Goal: Task Accomplishment & Management: Manage account settings

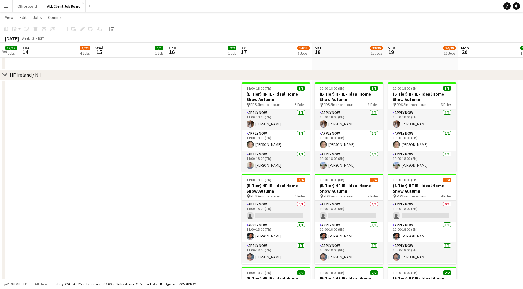
scroll to position [788, 0]
click at [271, 136] on app-card-role "APPLY NOW 1/1 11:00-18:00 (7h) Sarah Findlater" at bounding box center [275, 141] width 68 height 21
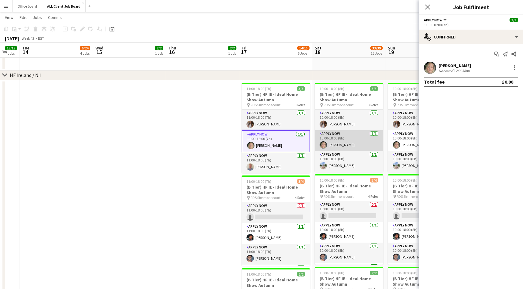
click at [337, 141] on app-card-role "APPLY NOW 1/1 10:00-18:00 (8h) Sarah Findlater" at bounding box center [349, 141] width 68 height 21
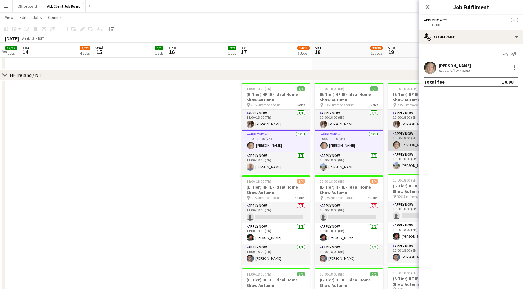
click at [393, 142] on app-user-avatar at bounding box center [395, 145] width 7 height 7
click at [514, 70] on div at bounding box center [513, 69] width 1 height 1
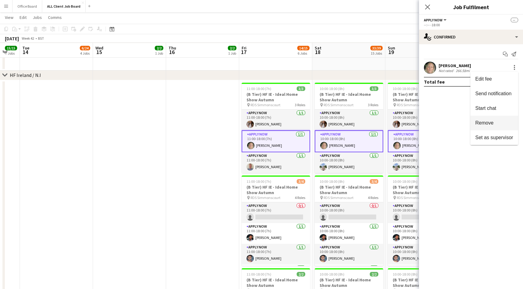
click at [491, 126] on button "Remove" at bounding box center [494, 123] width 48 height 15
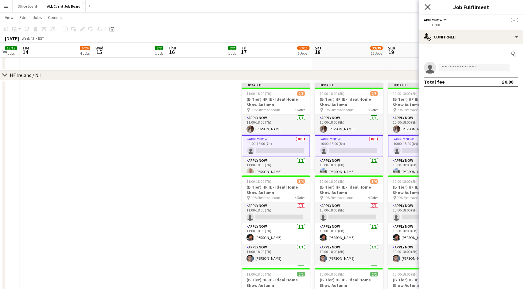
click at [425, 7] on icon "Close pop-in" at bounding box center [427, 7] width 6 height 6
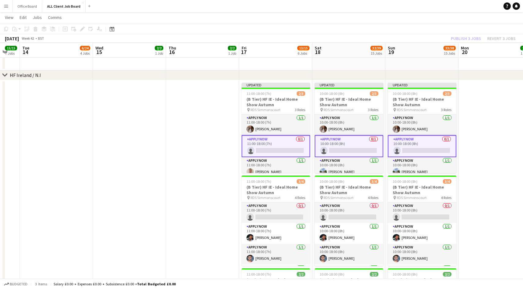
click at [468, 37] on div "Publish 3 jobs Revert 3 jobs" at bounding box center [482, 39] width 79 height 8
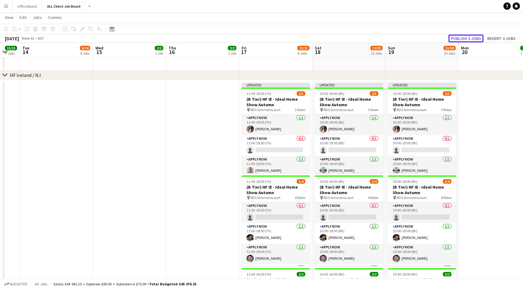
click at [468, 37] on button "Publish 3 jobs" at bounding box center [465, 39] width 35 height 8
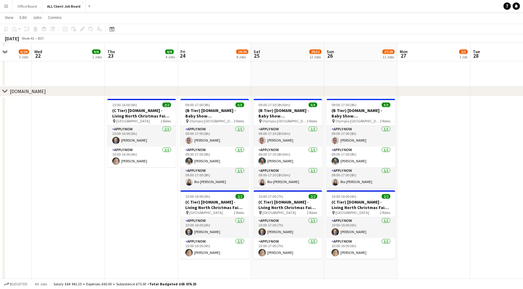
scroll to position [1942, 0]
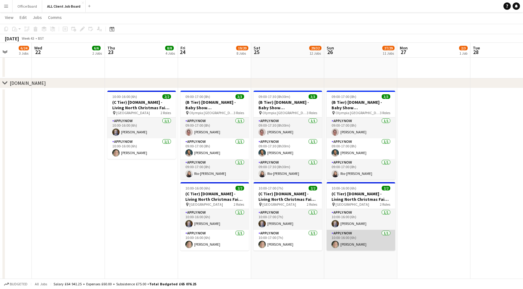
click at [364, 239] on app-card-role "APPLY NOW 1/1 10:00-16:00 (6h) Sarah Findlater" at bounding box center [360, 240] width 68 height 21
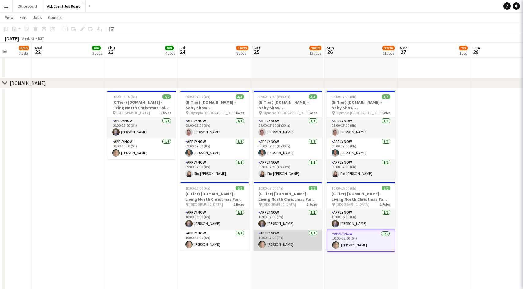
click at [284, 246] on app-card-role "APPLY NOW 1/1 10:00-17:00 (7h) Sarah Findlater" at bounding box center [287, 240] width 68 height 21
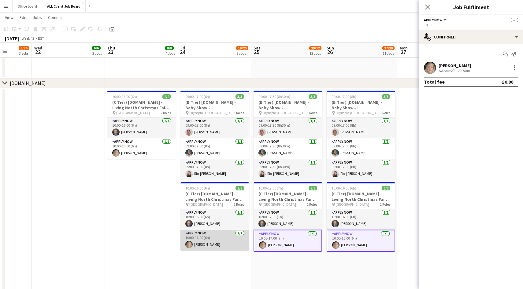
click at [219, 248] on app-card-role "APPLY NOW 1/1 10:00-16:00 (6h) Sarah Findlater" at bounding box center [214, 240] width 68 height 21
click at [512, 69] on div at bounding box center [513, 67] width 7 height 7
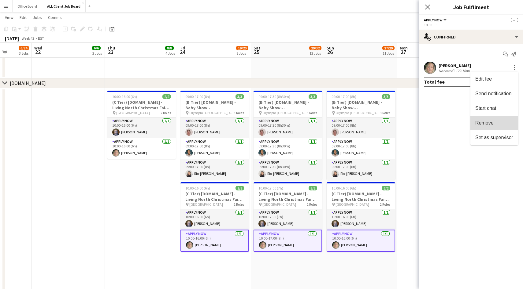
click at [494, 120] on button "Remove" at bounding box center [494, 123] width 48 height 15
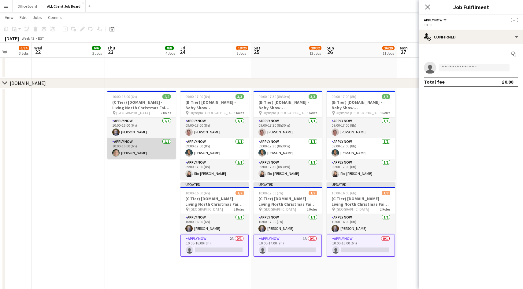
click at [144, 153] on app-card-role "APPLY NOW 1/1 10:00-16:00 (6h) Sarah Findlater" at bounding box center [141, 148] width 68 height 21
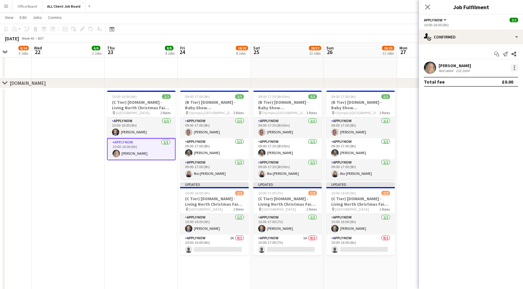
click at [514, 69] on div at bounding box center [513, 69] width 1 height 1
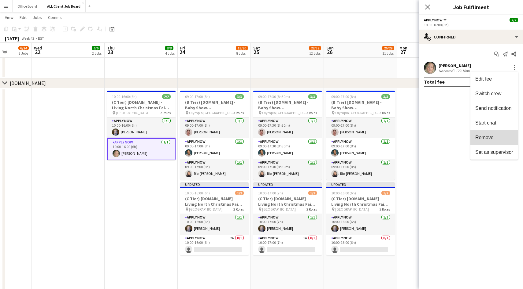
click at [491, 134] on button "Remove" at bounding box center [494, 138] width 48 height 15
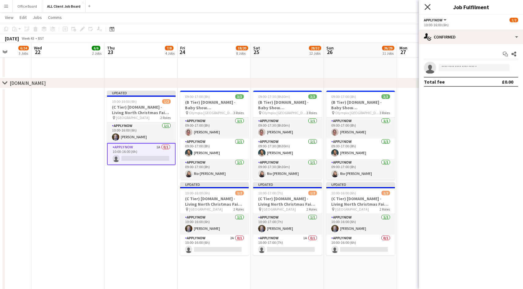
click at [429, 7] on icon "Close pop-in" at bounding box center [427, 7] width 6 height 6
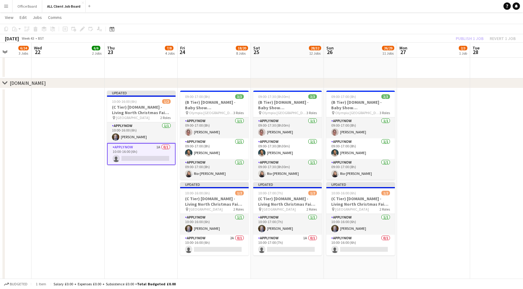
click at [461, 39] on div "Publish 1 job Revert 1 job" at bounding box center [485, 39] width 75 height 8
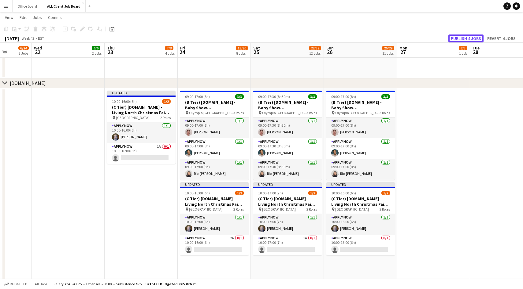
click at [461, 39] on button "Publish 4 jobs" at bounding box center [465, 39] width 35 height 8
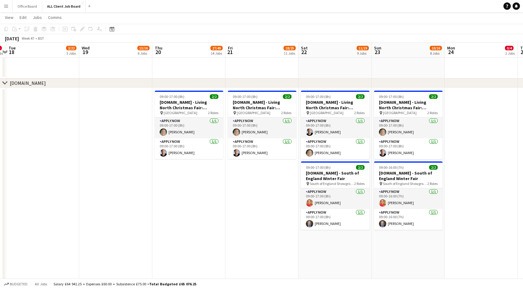
scroll to position [0, 288]
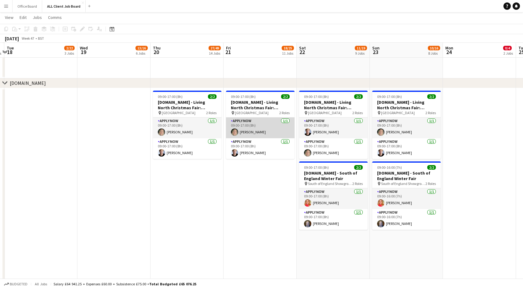
click at [249, 123] on app-card-role "APPLY NOW 1/1 09:00-17:00 (8h) Sarah Findlater" at bounding box center [260, 128] width 68 height 21
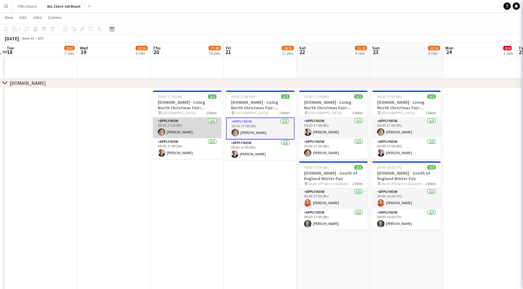
click at [176, 123] on app-card-role "APPLY NOW 1/1 09:00-17:00 (8h) Sarah Findlater" at bounding box center [187, 128] width 68 height 21
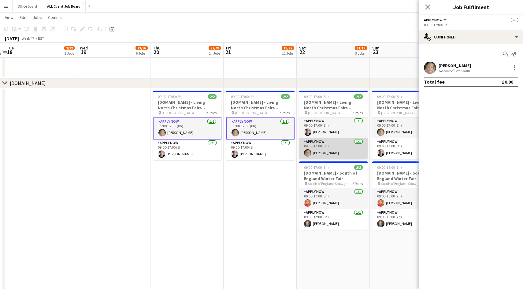
click at [339, 141] on app-card-role "APPLY NOW 1/1 09:00-17:00 (8h) Sarah Findlater" at bounding box center [333, 148] width 68 height 21
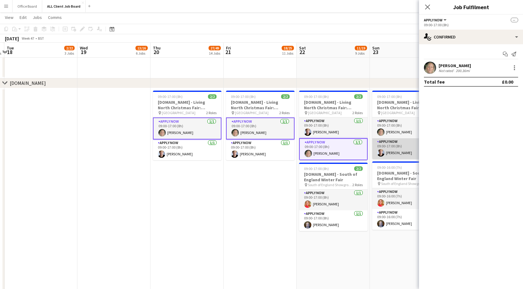
click at [394, 145] on app-card-role "APPLY NOW 1/1 09:00-17:00 (8h) Antti Hakala" at bounding box center [406, 148] width 68 height 21
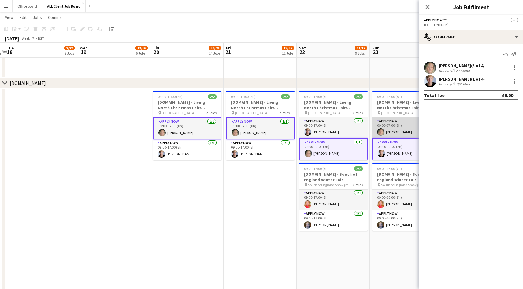
click at [396, 133] on app-card-role "APPLY NOW 1/1 09:00-17:00 (8h) Sarah Findlater" at bounding box center [406, 128] width 68 height 21
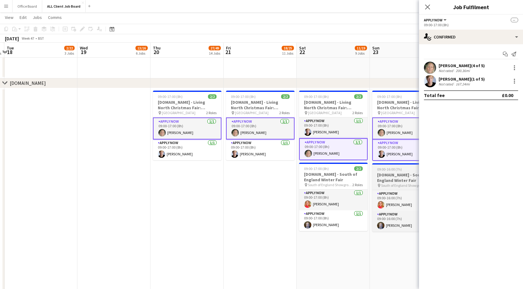
click at [395, 164] on div at bounding box center [406, 164] width 68 height 1
click at [400, 152] on app-card-role "APPLY NOW 1/1 09:00-17:00 (8h) Antti Hakala" at bounding box center [406, 150] width 68 height 21
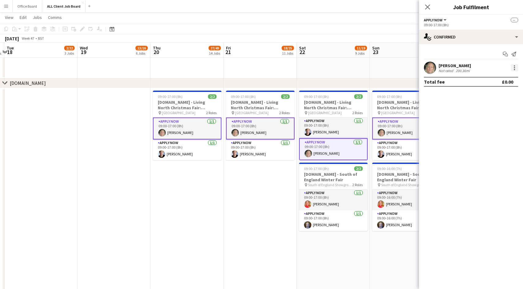
click at [513, 70] on div at bounding box center [513, 67] width 7 height 7
click at [492, 122] on span "Remove" at bounding box center [484, 122] width 18 height 5
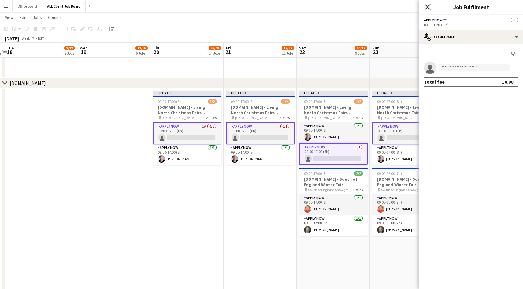
click at [427, 9] on icon "Close pop-in" at bounding box center [427, 7] width 6 height 6
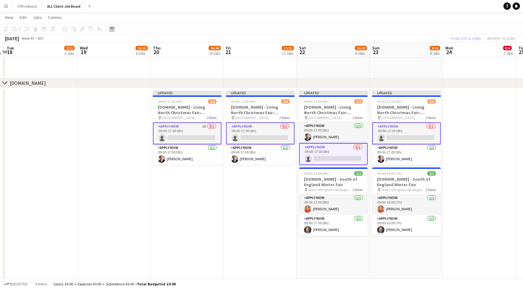
click at [461, 35] on div "Publish 4 jobs Revert 4 jobs" at bounding box center [482, 39] width 79 height 8
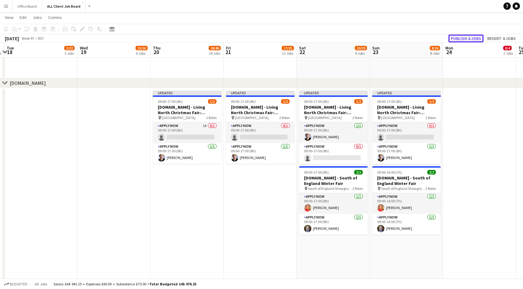
click at [461, 35] on button "Publish 4 jobs" at bounding box center [465, 39] width 35 height 8
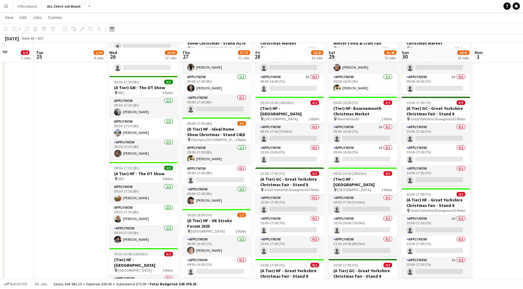
scroll to position [656, 0]
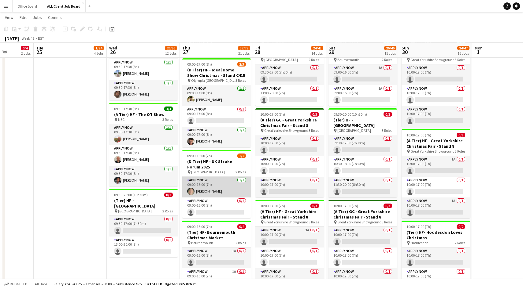
click at [217, 182] on app-card-role "APPLY NOW 1/1 09:00-16:00 (7h) Sarah Findlater" at bounding box center [216, 187] width 68 height 21
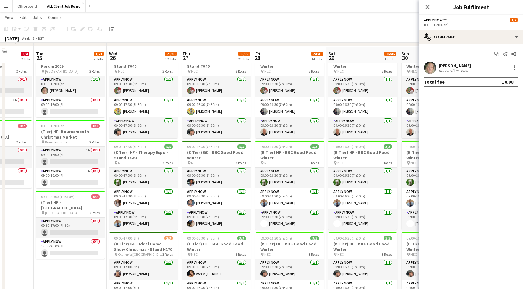
scroll to position [122, 0]
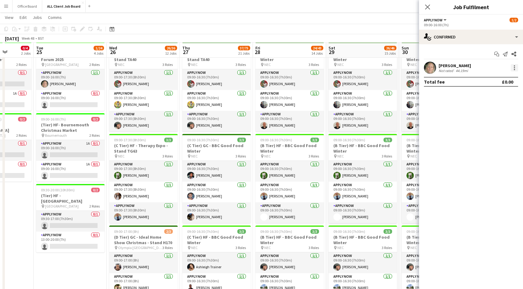
click at [516, 70] on div at bounding box center [513, 67] width 7 height 7
click at [456, 37] on div at bounding box center [261, 144] width 523 height 289
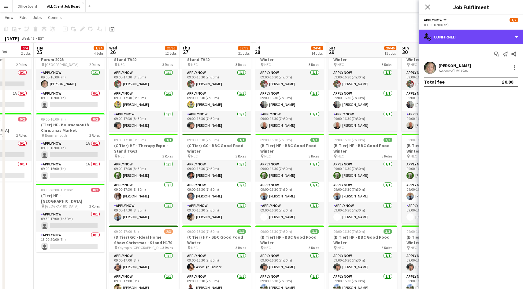
click at [456, 37] on div "single-neutral-actions-check-2 Confirmed" at bounding box center [471, 37] width 104 height 15
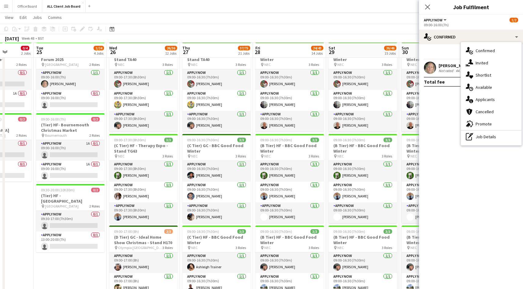
click at [433, 67] on app-user-avatar at bounding box center [430, 68] width 12 height 12
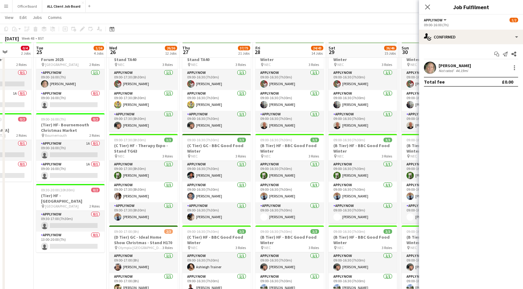
click at [433, 67] on app-user-avatar at bounding box center [430, 68] width 12 height 12
click at [513, 68] on div at bounding box center [513, 67] width 7 height 7
click at [436, 34] on div at bounding box center [261, 144] width 523 height 289
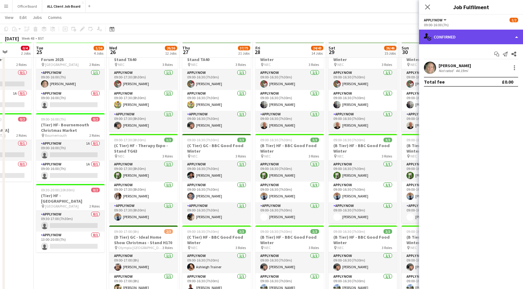
click at [448, 36] on div "single-neutral-actions-check-2 Confirmed" at bounding box center [471, 37] width 104 height 15
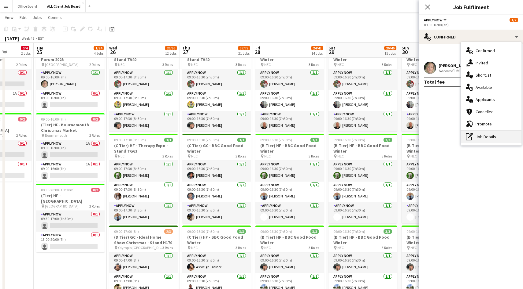
click at [484, 138] on div "pen-write Job Details" at bounding box center [491, 137] width 61 height 12
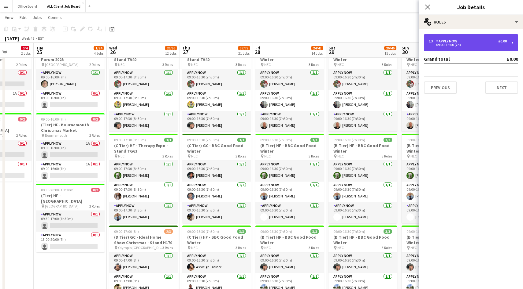
click at [448, 45] on div "09:00-16:00 (7h)" at bounding box center [468, 44] width 78 height 3
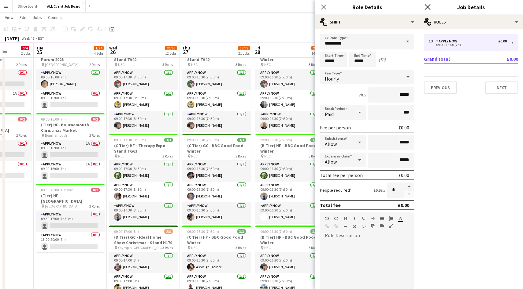
click at [429, 6] on icon "Close pop-in" at bounding box center [427, 7] width 6 height 6
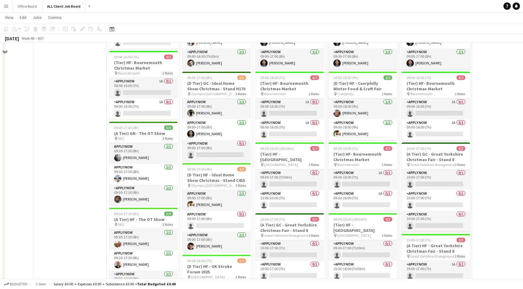
scroll to position [632, 0]
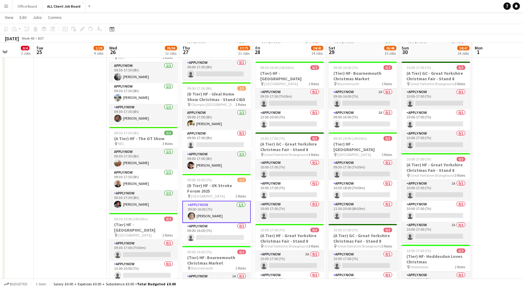
click at [192, 215] on app-user-avatar at bounding box center [191, 216] width 7 height 7
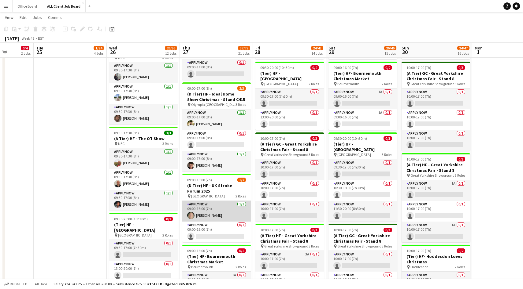
click at [192, 215] on app-user-avatar at bounding box center [190, 215] width 7 height 7
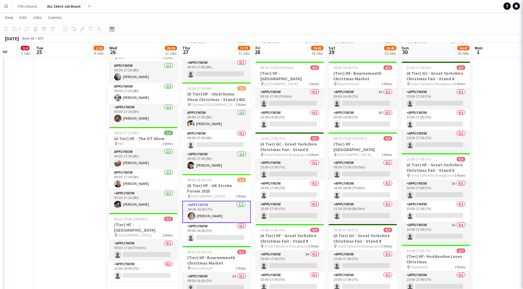
click at [192, 215] on app-user-avatar at bounding box center [191, 216] width 7 height 7
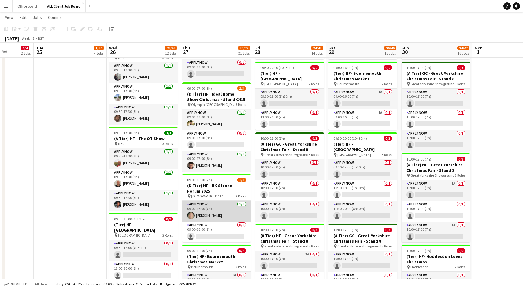
click at [192, 215] on app-user-avatar at bounding box center [190, 215] width 7 height 7
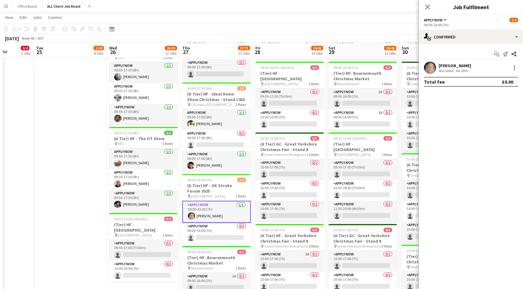
click at [192, 215] on app-user-avatar at bounding box center [191, 216] width 7 height 7
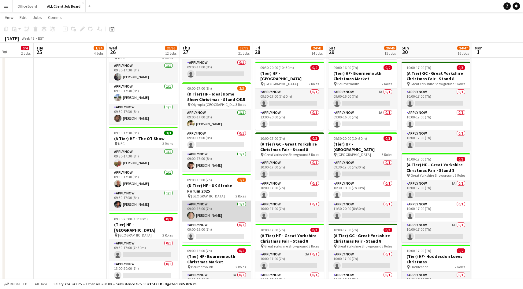
click at [192, 215] on app-user-avatar at bounding box center [190, 215] width 7 height 7
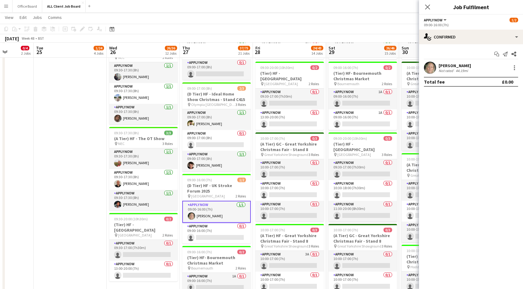
click at [435, 67] on app-user-avatar at bounding box center [430, 68] width 12 height 12
click at [455, 67] on div "[PERSON_NAME]" at bounding box center [454, 66] width 32 height 6
click at [441, 66] on div "[PERSON_NAME]" at bounding box center [454, 66] width 32 height 6
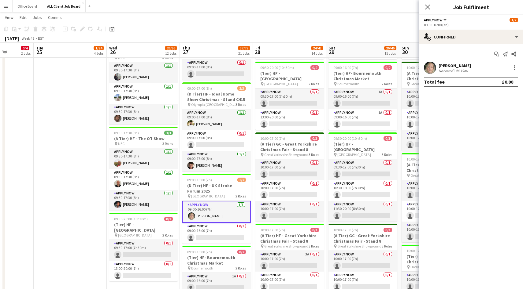
click at [430, 67] on app-user-avatar at bounding box center [430, 68] width 12 height 12
click at [509, 66] on div at bounding box center [513, 67] width 9 height 7
click at [516, 67] on div at bounding box center [513, 67] width 7 height 7
click at [437, 68] on div at bounding box center [261, 144] width 523 height 289
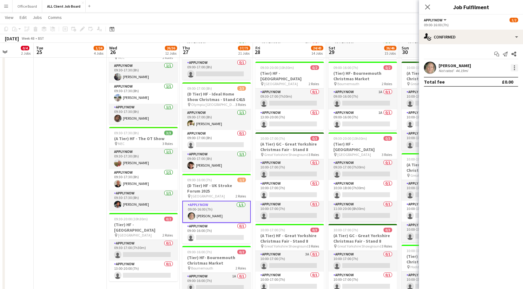
click at [516, 69] on div at bounding box center [513, 67] width 7 height 7
click at [489, 136] on span "Remove" at bounding box center [484, 137] width 18 height 5
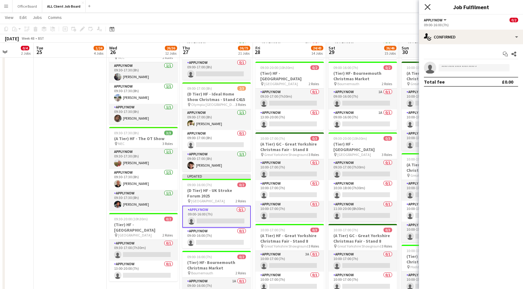
click at [427, 9] on icon "Close pop-in" at bounding box center [427, 7] width 6 height 6
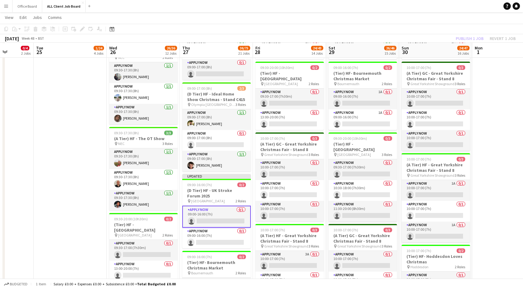
click at [473, 40] on div "Publish 1 job Revert 1 job" at bounding box center [485, 39] width 75 height 8
click at [473, 40] on button "Publish 1 job" at bounding box center [469, 39] width 33 height 8
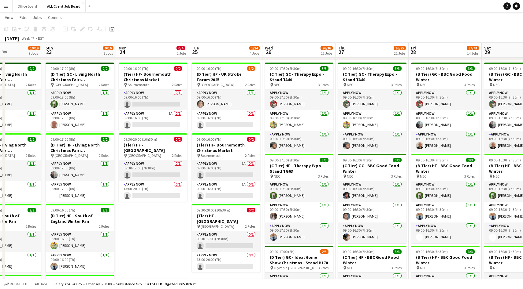
scroll to position [0, 171]
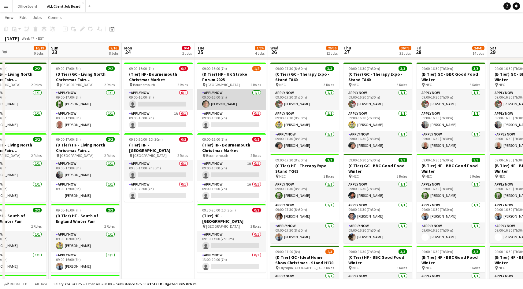
click at [228, 98] on app-card-role "APPLY NOW 1/1 09:00-16:00 (7h) Sarah Findlater" at bounding box center [231, 100] width 68 height 21
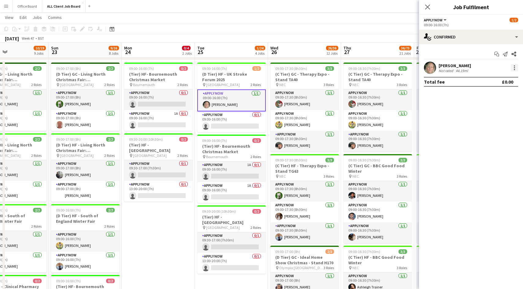
click at [515, 70] on div at bounding box center [513, 67] width 7 height 7
click at [493, 138] on span "Remove" at bounding box center [484, 137] width 18 height 5
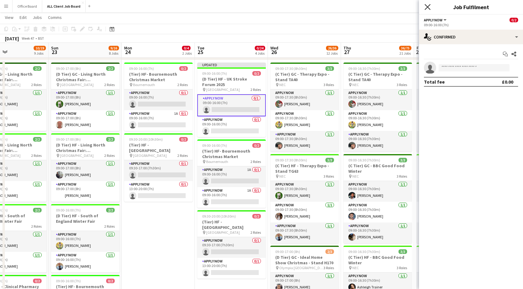
click at [427, 5] on icon "Close pop-in" at bounding box center [427, 7] width 6 height 6
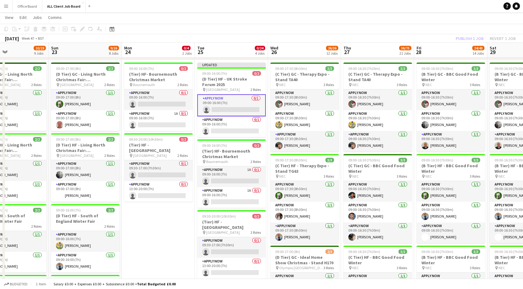
click at [473, 40] on div "Publish 1 job Revert 1 job" at bounding box center [485, 39] width 75 height 8
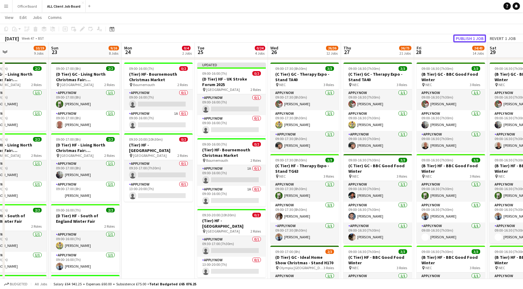
click at [473, 40] on button "Publish 1 job" at bounding box center [469, 39] width 33 height 8
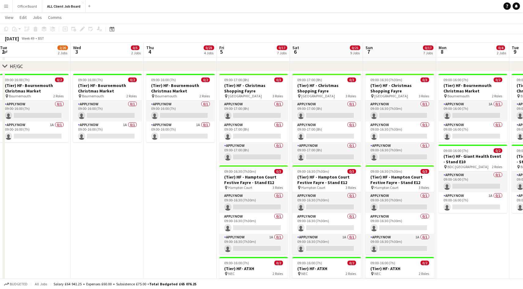
scroll to position [90, 0]
click at [78, 17] on app-page-menu "View Day view expanded Day view collapsed Month view Date picker Jump to today …" at bounding box center [261, 18] width 523 height 12
click at [4, 7] on app-icon "Menu" at bounding box center [6, 6] width 5 height 5
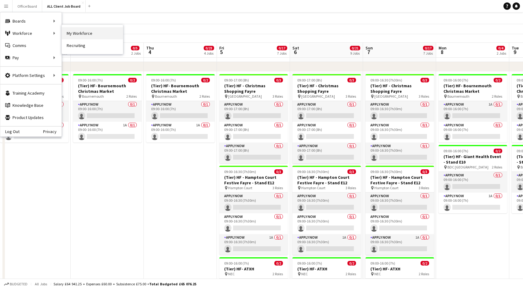
click at [79, 35] on link "My Workforce" at bounding box center [92, 33] width 61 height 12
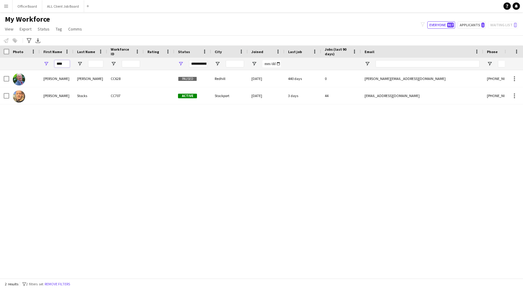
click at [63, 62] on input "****" at bounding box center [61, 63] width 15 height 7
type input "*****"
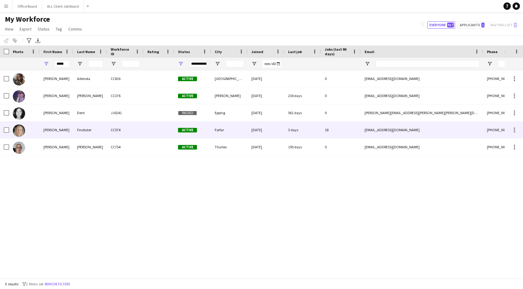
click at [87, 133] on div "Findlater" at bounding box center [90, 130] width 34 height 17
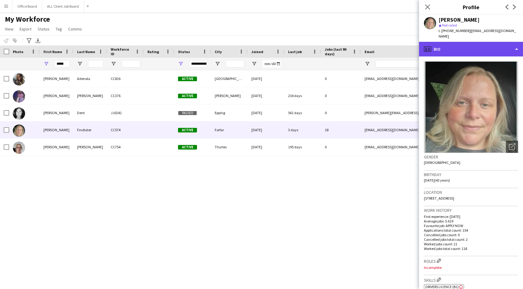
click at [456, 45] on div "profile Bio" at bounding box center [471, 49] width 104 height 15
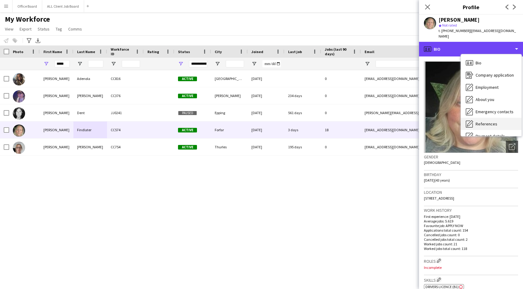
scroll to position [70, 0]
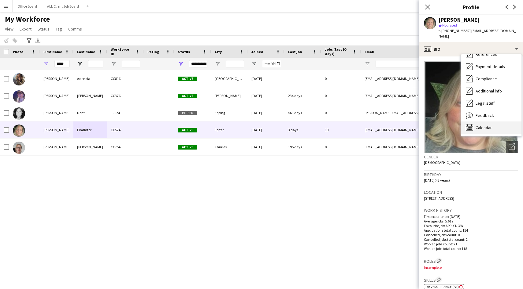
click at [481, 125] on span "Calendar" at bounding box center [483, 128] width 16 height 6
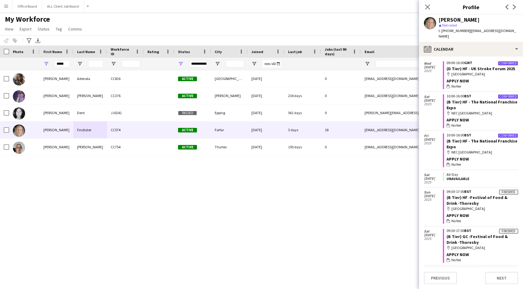
scroll to position [19, 0]
click at [489, 139] on link "(B Tier) HF - The National Franchise Expo" at bounding box center [481, 144] width 71 height 11
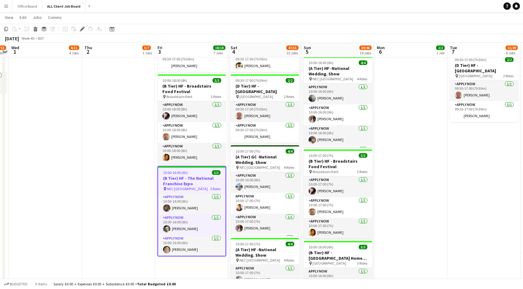
scroll to position [415, 0]
click at [208, 242] on app-card-role "APPLY NOW 1/1 10:00-16:00 (6h) Sarah Findlater" at bounding box center [191, 245] width 67 height 21
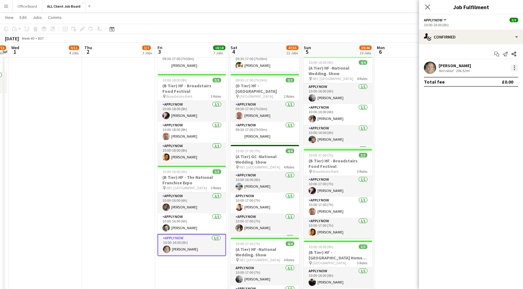
click at [514, 68] on div at bounding box center [513, 67] width 7 height 7
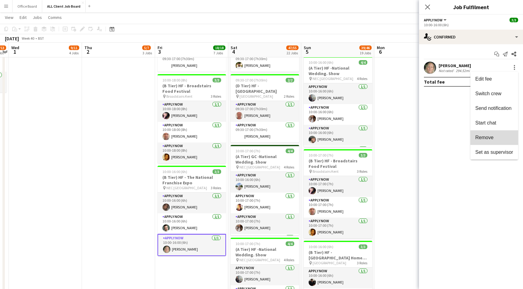
click at [491, 142] on button "Remove" at bounding box center [494, 138] width 48 height 15
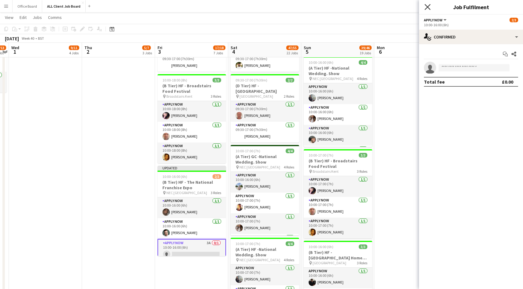
click at [428, 8] on icon at bounding box center [427, 7] width 6 height 6
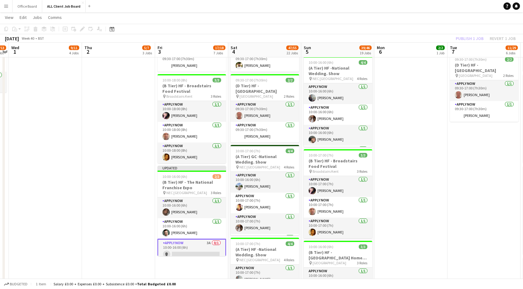
click at [468, 37] on div "Publish 1 job Revert 1 job" at bounding box center [485, 39] width 75 height 8
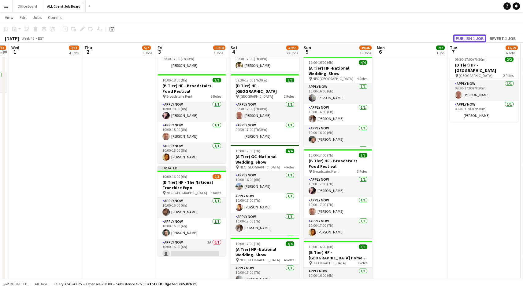
click at [468, 37] on button "Publish 1 job" at bounding box center [469, 39] width 33 height 8
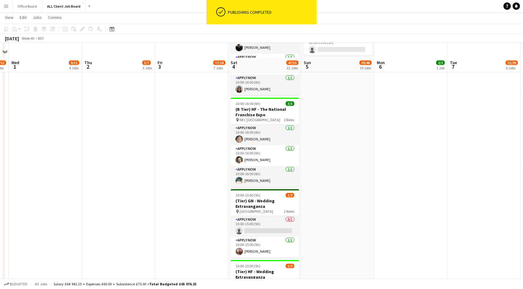
scroll to position [826, 0]
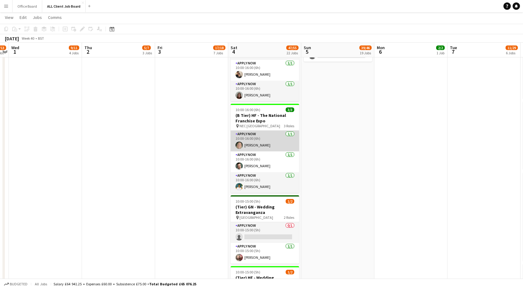
click at [267, 141] on app-card-role "APPLY NOW 1/1 10:00-16:00 (6h) Sarah Findlater" at bounding box center [264, 141] width 68 height 21
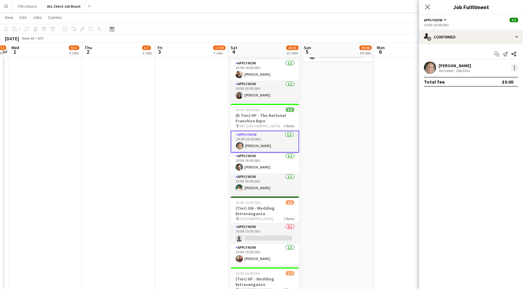
click at [514, 68] on div at bounding box center [513, 67] width 1 height 1
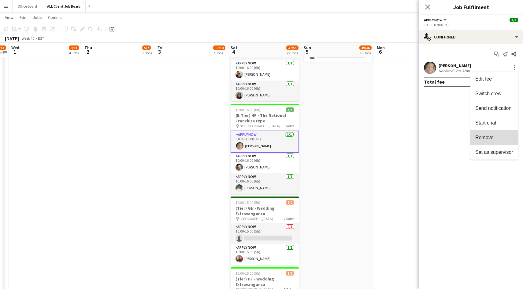
click at [489, 134] on button "Remove" at bounding box center [494, 138] width 48 height 15
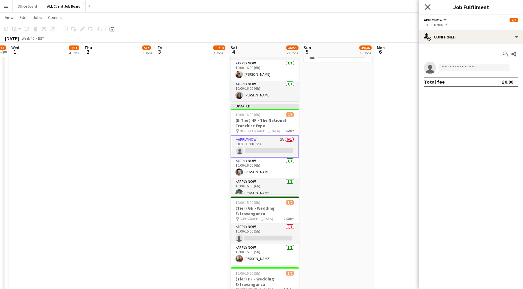
click at [429, 8] on icon "Close pop-in" at bounding box center [427, 7] width 6 height 6
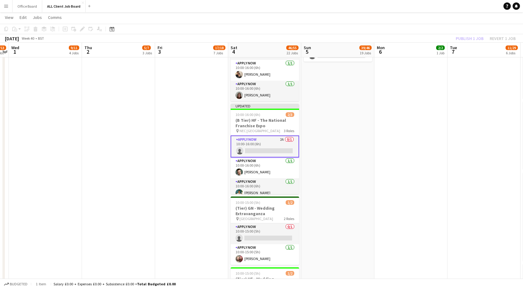
click at [468, 37] on div "Publish 1 job Revert 1 job" at bounding box center [485, 39] width 75 height 8
click at [468, 37] on button "Publish 1 job" at bounding box center [469, 39] width 33 height 8
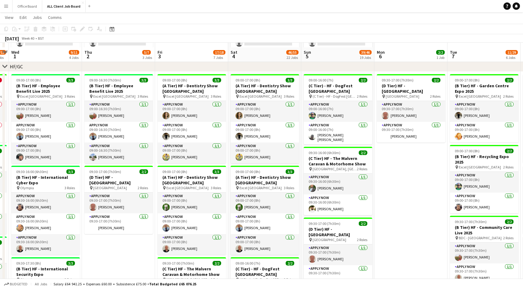
scroll to position [90, 0]
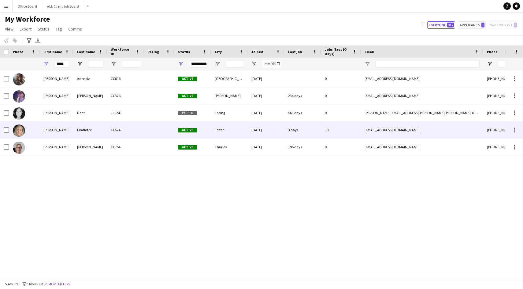
click at [53, 129] on div "[PERSON_NAME]" at bounding box center [57, 130] width 34 height 17
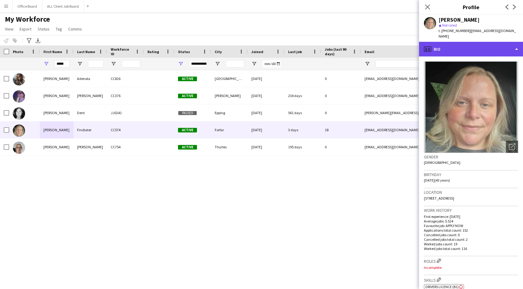
click at [487, 45] on div "profile Bio" at bounding box center [471, 49] width 104 height 15
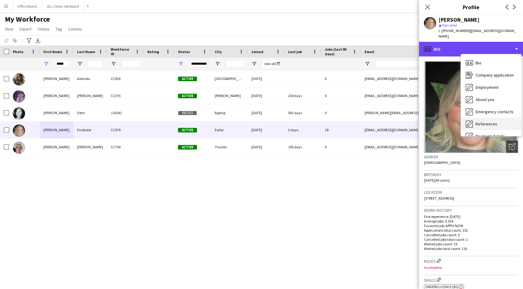
scroll to position [70, 0]
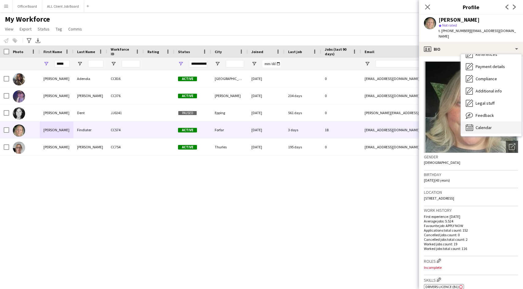
click at [490, 125] on span "Calendar" at bounding box center [483, 128] width 16 height 6
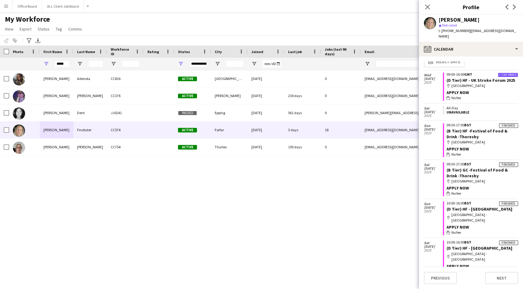
scroll to position [0, 0]
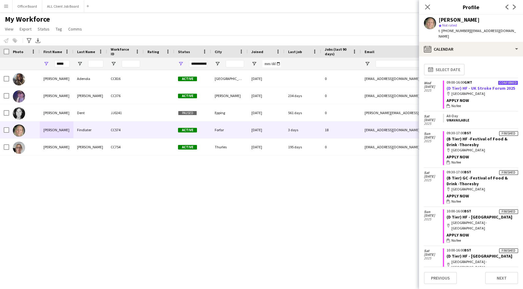
click at [465, 86] on link "(D Tier) HF - UK Stroke Forum 2025" at bounding box center [480, 89] width 68 height 6
click at [64, 65] on input "*****" at bounding box center [61, 63] width 15 height 7
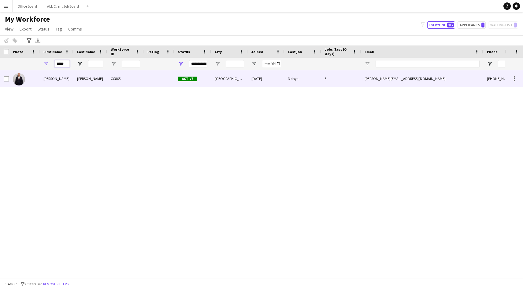
type input "*****"
click at [64, 80] on div "[PERSON_NAME]" at bounding box center [57, 78] width 34 height 17
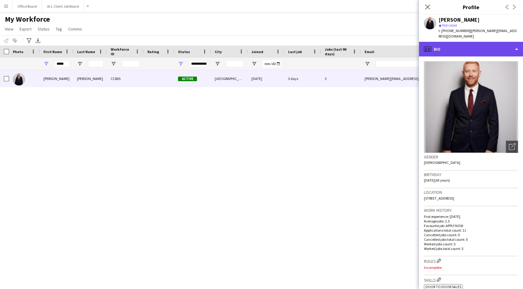
click at [460, 46] on div "profile Bio" at bounding box center [471, 49] width 104 height 15
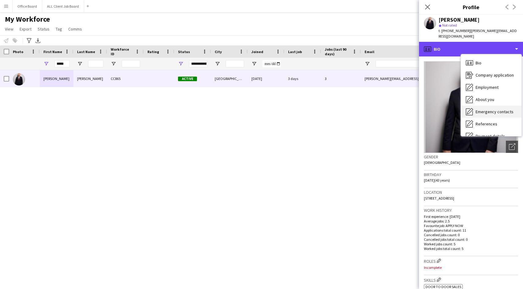
scroll to position [70, 0]
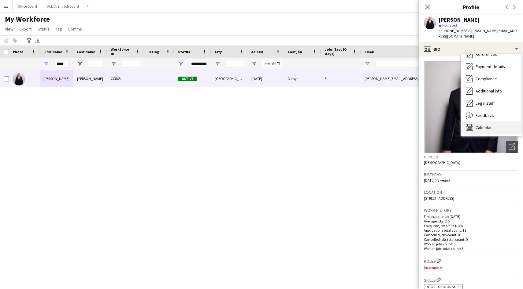
click at [485, 125] on span "Calendar" at bounding box center [483, 128] width 16 height 6
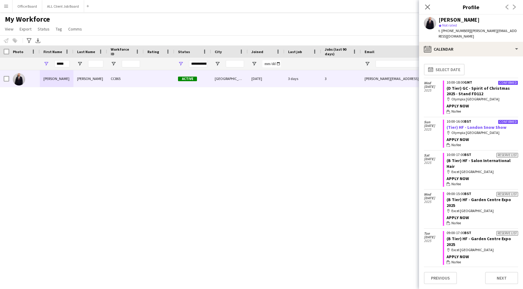
click at [485, 125] on link "(Tier) HF - London Snow Show" at bounding box center [476, 128] width 60 height 6
click at [479, 85] on app-crew-calendar-job-card "Confirmed 10:00-18:00 GMT (D Tier) GC - Spirit of Christmas 2025 - Stand FD112 …" at bounding box center [480, 98] width 75 height 34
click at [474, 86] on link "(D Tier) GC - Spirit of Christmas 2025 - Stand FD112" at bounding box center [477, 91] width 63 height 11
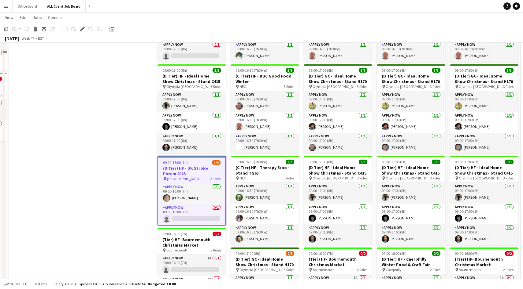
scroll to position [388, 0]
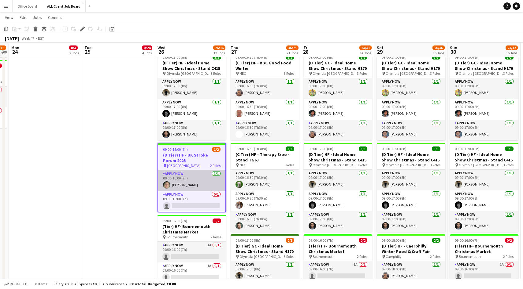
click at [200, 179] on app-card-role "APPLY NOW 1/1 09:00-16:00 (7h) Sarah Findlater" at bounding box center [191, 181] width 67 height 21
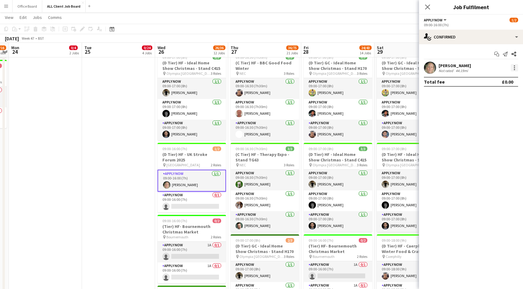
click at [514, 65] on div at bounding box center [513, 67] width 7 height 7
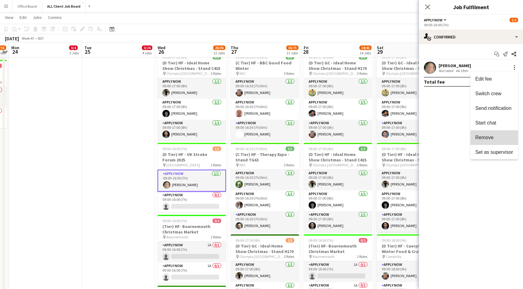
click at [491, 132] on button "Remove" at bounding box center [494, 138] width 48 height 15
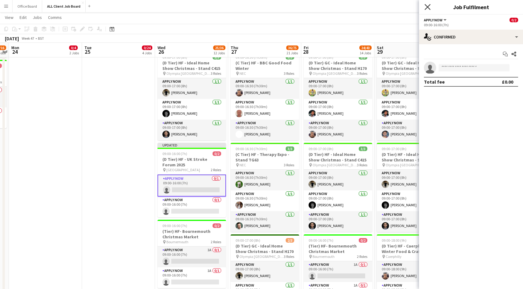
click at [429, 7] on icon "Close pop-in" at bounding box center [427, 7] width 6 height 6
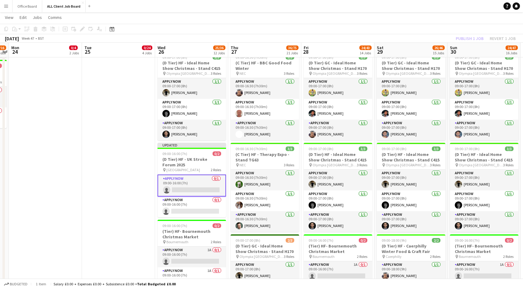
click at [471, 38] on div "Publish 1 job Revert 1 job" at bounding box center [485, 39] width 75 height 8
click at [471, 38] on button "Publish 1 job" at bounding box center [469, 39] width 33 height 8
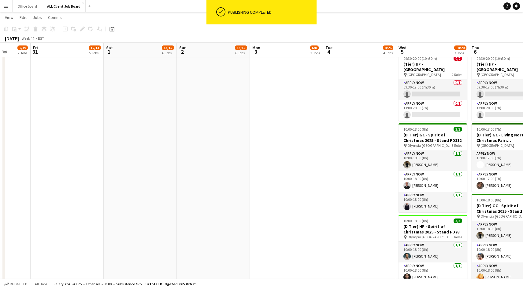
scroll to position [0, 179]
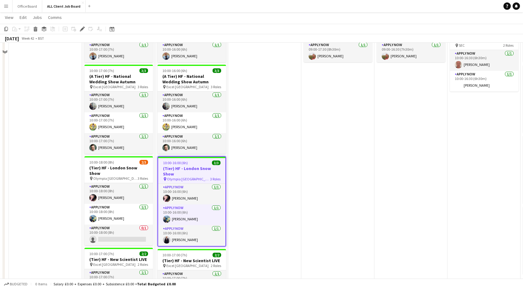
scroll to position [299, 0]
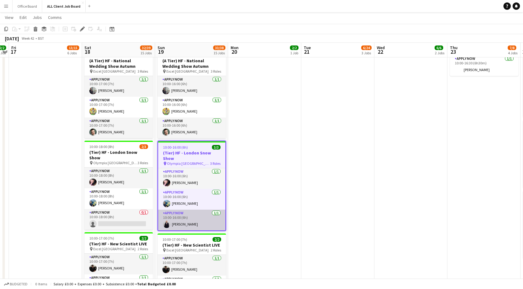
click at [201, 215] on app-card-role "APPLY NOW [DATE] 10:00-16:00 (6h) [PERSON_NAME]" at bounding box center [191, 220] width 67 height 21
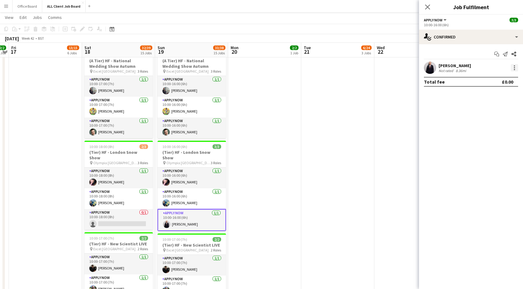
click at [513, 71] on div at bounding box center [513, 67] width 7 height 7
click at [487, 141] on button "Remove" at bounding box center [494, 138] width 48 height 15
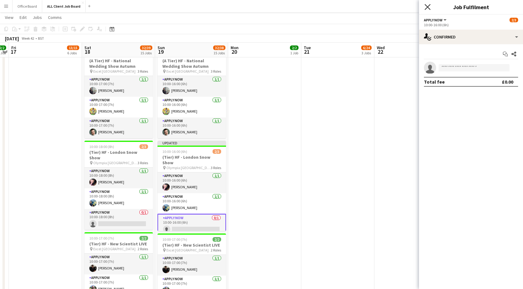
click at [429, 9] on icon at bounding box center [427, 7] width 6 height 6
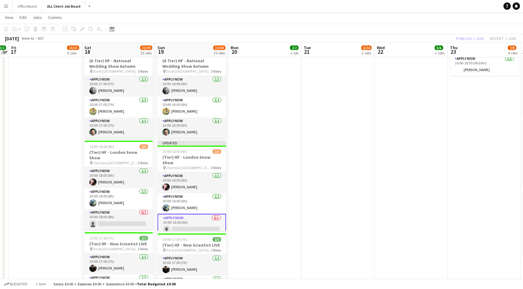
click at [474, 36] on div "Publish 1 job Revert 1 job" at bounding box center [485, 39] width 75 height 8
click at [474, 36] on button "Publish 1 job" at bounding box center [469, 39] width 33 height 8
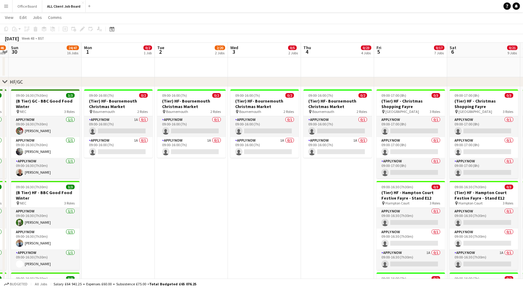
scroll to position [0, 150]
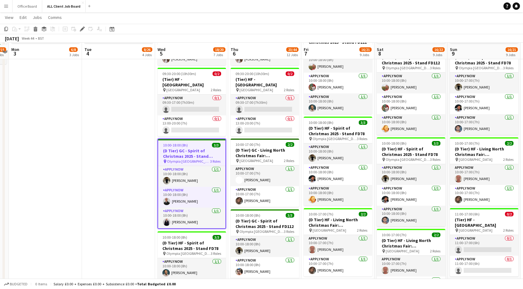
scroll to position [375, 0]
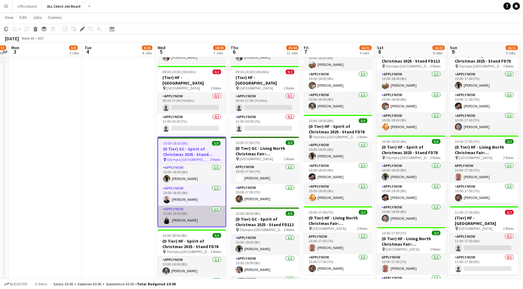
click at [195, 220] on app-card-role "APPLY NOW [DATE] 10:00-18:00 (8h) [PERSON_NAME]" at bounding box center [191, 216] width 67 height 21
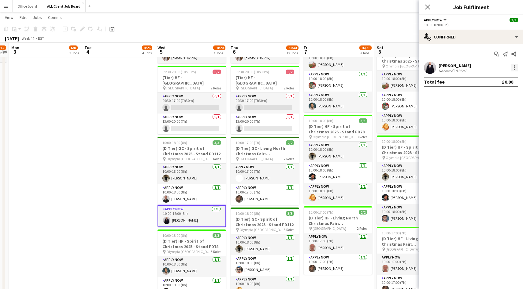
click at [515, 68] on div at bounding box center [513, 67] width 7 height 7
click at [489, 140] on span "Remove" at bounding box center [484, 137] width 18 height 5
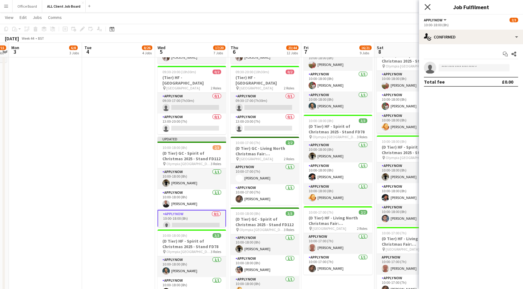
click at [427, 5] on icon "Close pop-in" at bounding box center [427, 7] width 6 height 6
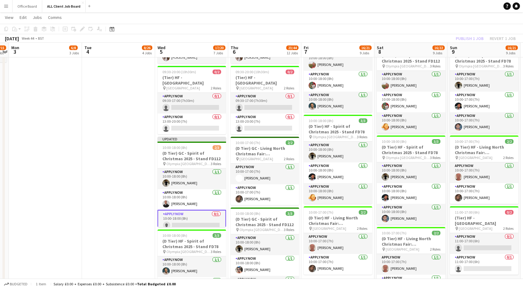
click at [473, 40] on div "Publish 1 job Revert 1 job" at bounding box center [485, 39] width 75 height 8
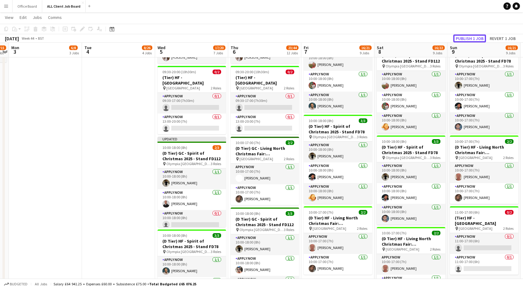
click at [473, 40] on button "Publish 1 job" at bounding box center [469, 39] width 33 height 8
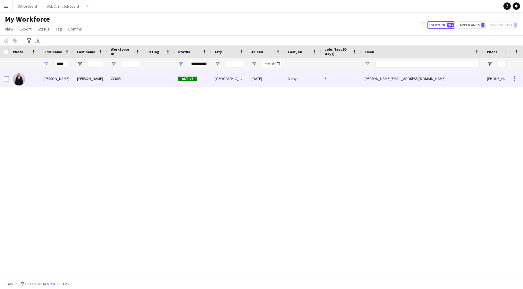
click at [42, 76] on div "[PERSON_NAME]" at bounding box center [57, 78] width 34 height 17
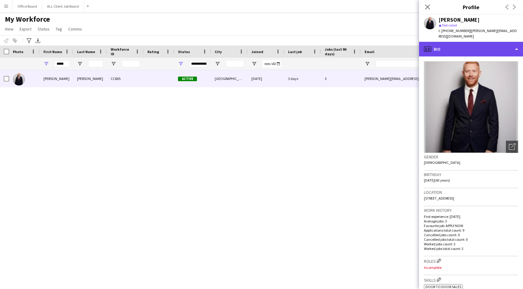
click at [452, 43] on div "profile Bio" at bounding box center [471, 49] width 104 height 15
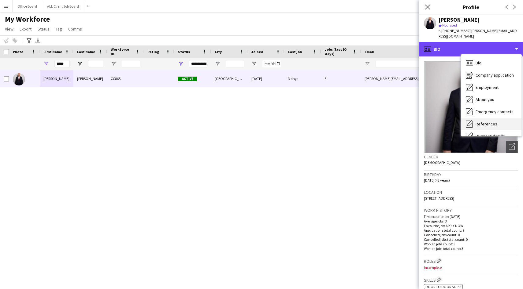
scroll to position [70, 0]
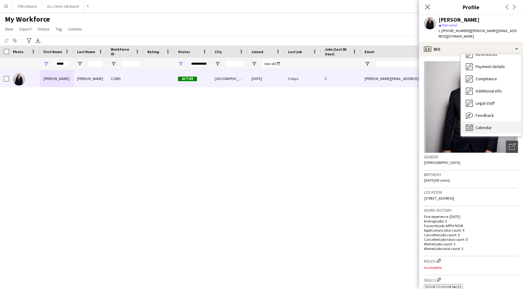
click at [482, 125] on div "Calendar Calendar" at bounding box center [491, 128] width 61 height 12
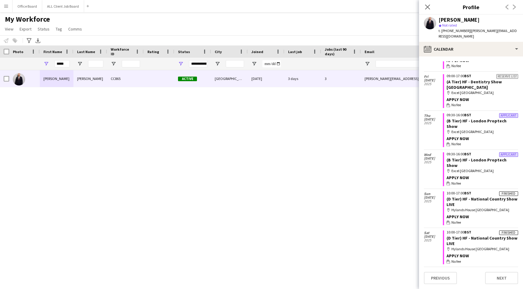
scroll to position [0, 0]
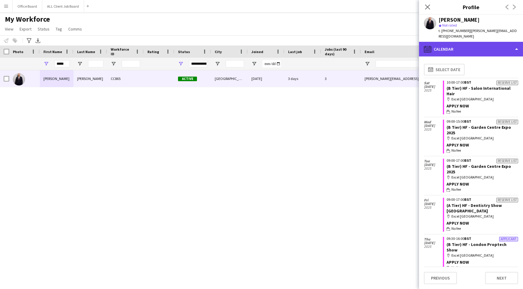
click at [460, 44] on div "calendar-full Calendar" at bounding box center [471, 49] width 104 height 15
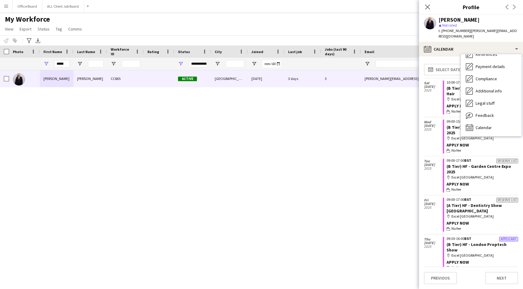
click at [317, 169] on div "[PERSON_NAME] CC865 Active [GEOGRAPHIC_DATA] [DATE] 3 days 3 [PERSON_NAME][EMAI…" at bounding box center [252, 174] width 504 height 208
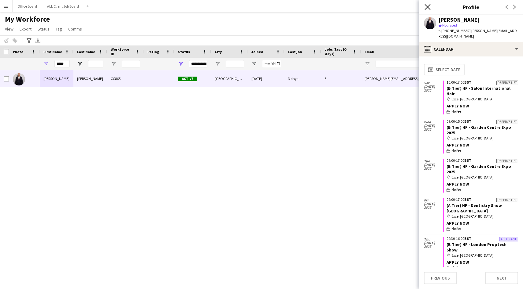
click at [427, 5] on icon "Close pop-in" at bounding box center [427, 7] width 6 height 6
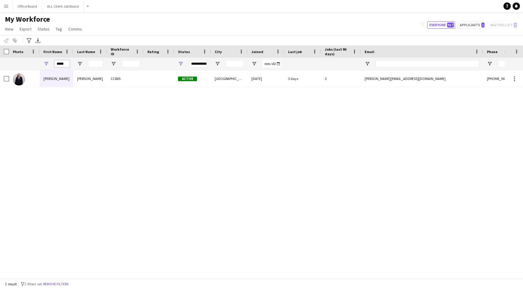
click at [57, 61] on input "*****" at bounding box center [61, 63] width 15 height 7
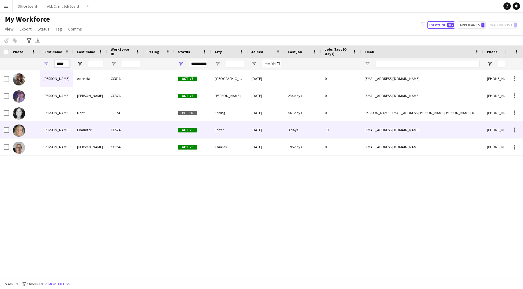
type input "*****"
click at [96, 132] on div "Findlater" at bounding box center [90, 130] width 34 height 17
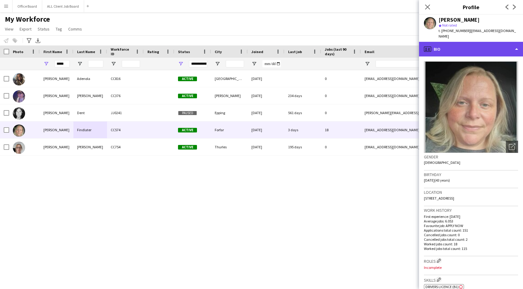
click at [471, 44] on div "profile Bio" at bounding box center [471, 49] width 104 height 15
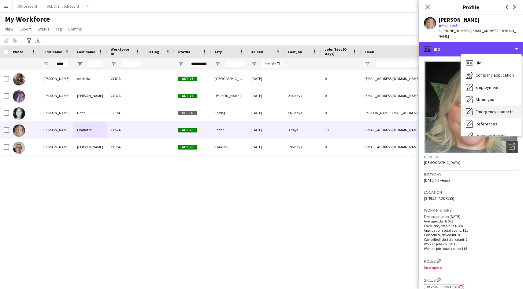
scroll to position [70, 0]
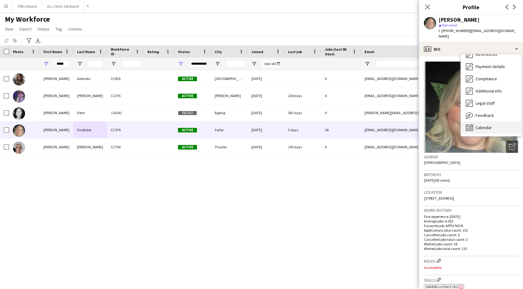
click at [487, 125] on span "Calendar" at bounding box center [483, 128] width 16 height 6
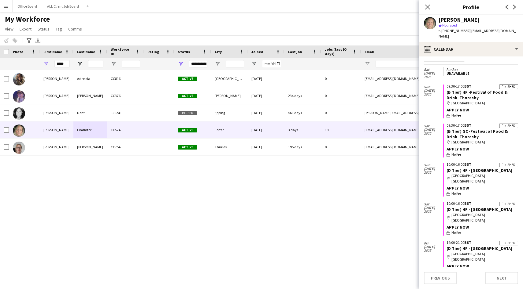
scroll to position [0, 0]
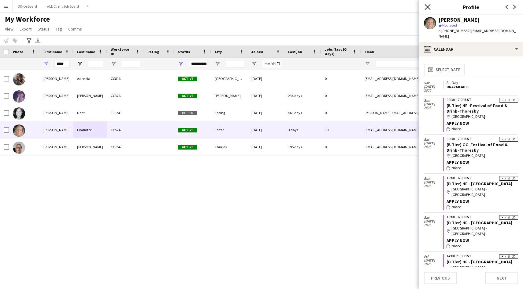
click at [429, 4] on icon "Close pop-in" at bounding box center [427, 7] width 6 height 6
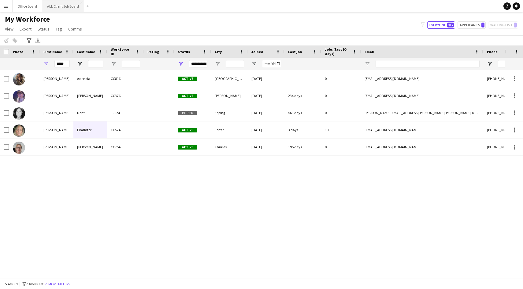
click at [57, 10] on button "ALL Client Job Board Close" at bounding box center [63, 6] width 42 height 12
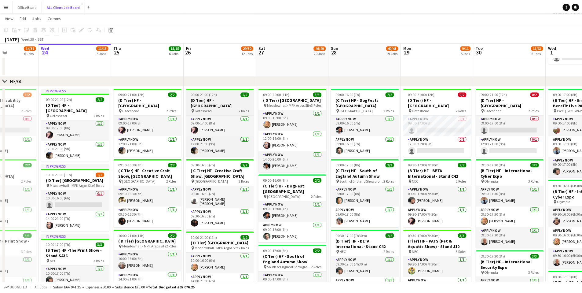
scroll to position [0, 180]
